Goal: Information Seeking & Learning: Find specific fact

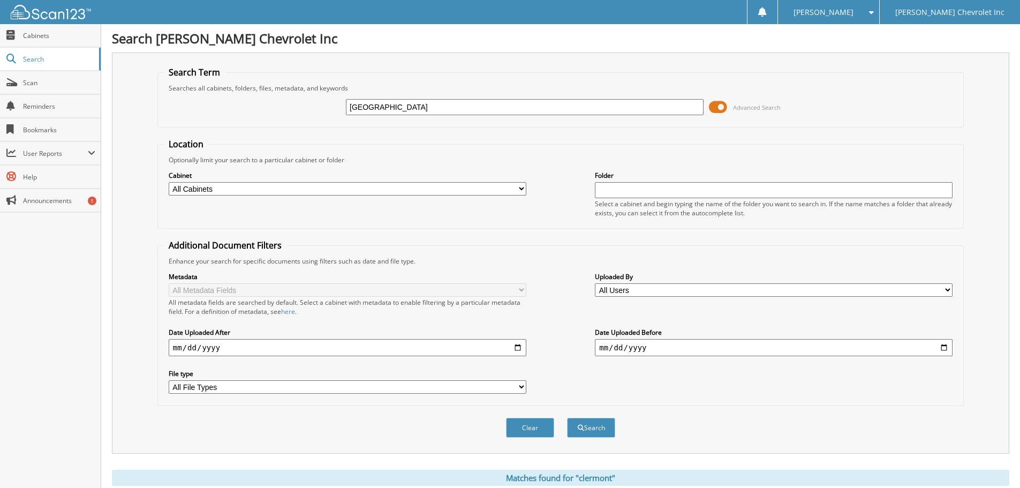
click at [383, 114] on input "[GEOGRAPHIC_DATA]" at bounding box center [525, 107] width 358 height 16
type input "[US_VEHICLE_IDENTIFICATION_NUMBER]"
click at [430, 129] on form "Search Term Searches all cabinets, folders, files, metadata, and keywords [US_V…" at bounding box center [560, 257] width 806 height 383
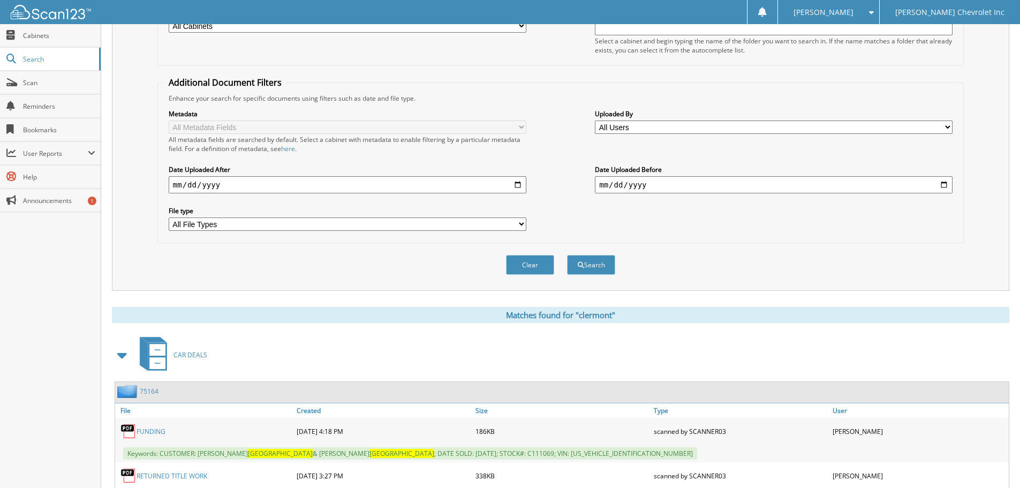
scroll to position [250, 0]
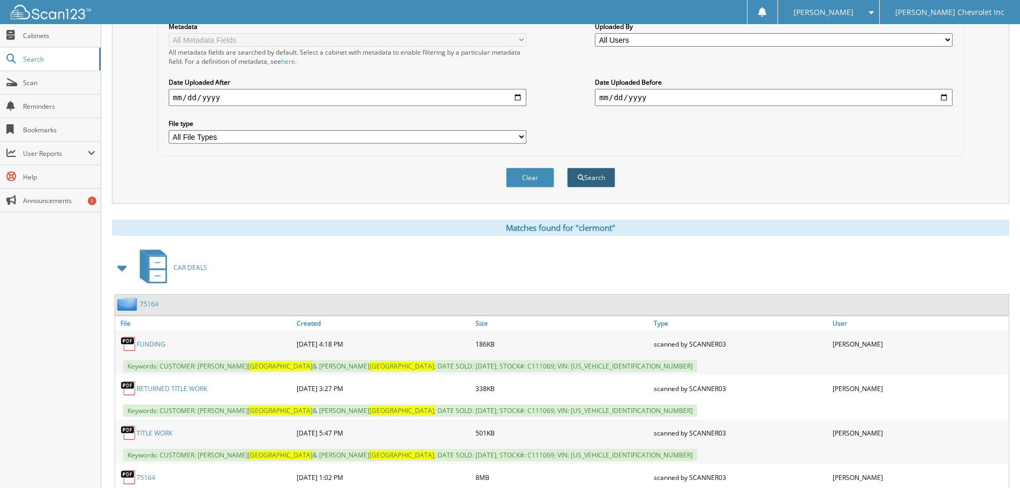
click at [592, 179] on button "Search" at bounding box center [591, 178] width 48 height 20
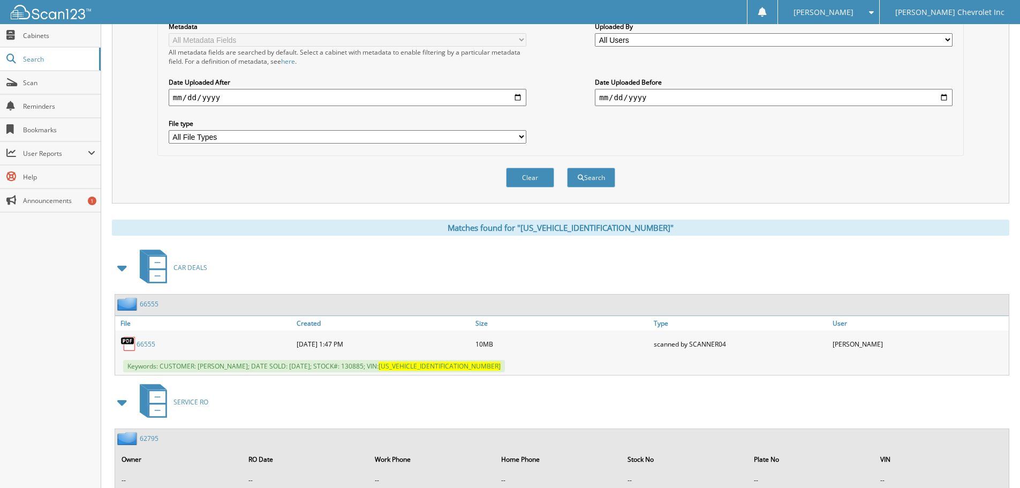
scroll to position [375, 0]
